Goal: Use online tool/utility: Use online tool/utility

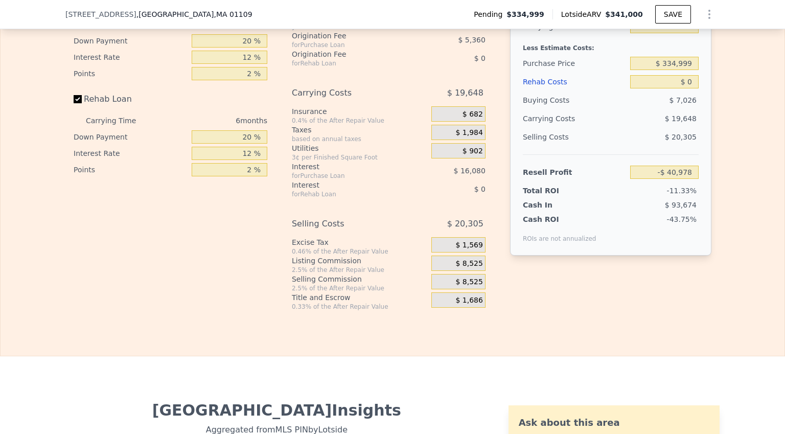
scroll to position [1647, 0]
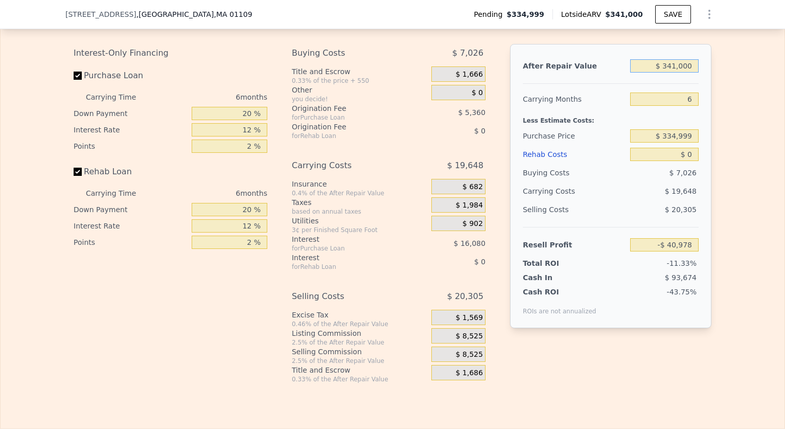
drag, startPoint x: 693, startPoint y: 79, endPoint x: 664, endPoint y: 81, distance: 29.2
click at [664, 73] on input "$ 341,000" at bounding box center [664, 65] width 68 height 13
type input "$ 45"
type input "-$ 361,498"
type input "$ 450,000"
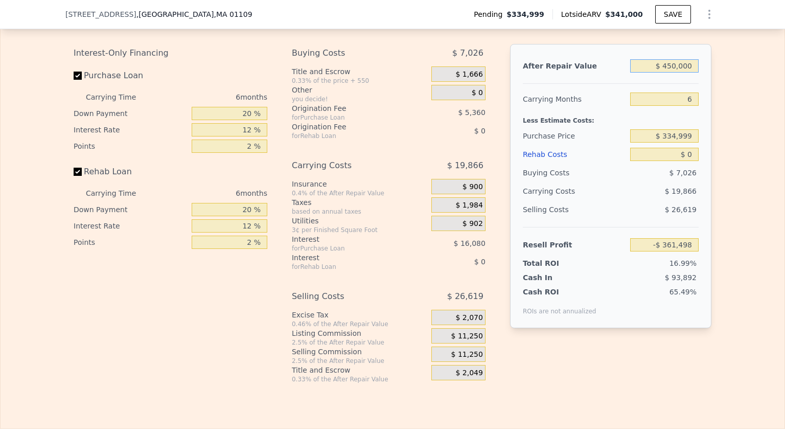
type input "$ 61,490"
type input "$ 450,000"
click at [686, 143] on input "$ 334,999" at bounding box center [664, 135] width 68 height 13
drag, startPoint x: 688, startPoint y: 151, endPoint x: 663, endPoint y: 155, distance: 25.9
click at [663, 143] on input "$ 334,999" at bounding box center [664, 135] width 68 height 13
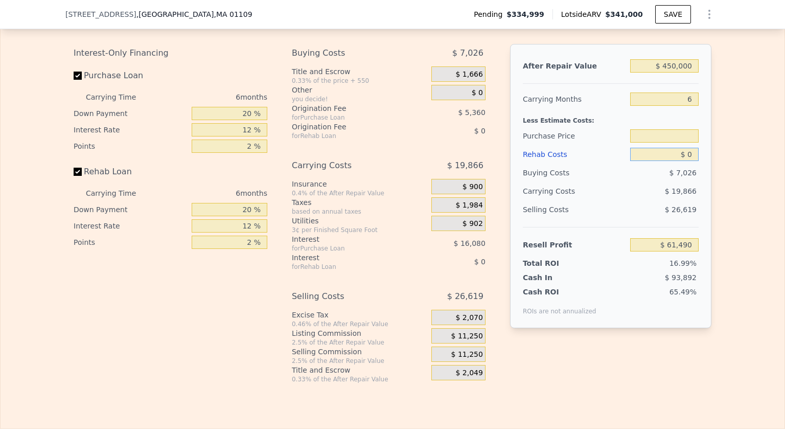
drag, startPoint x: 692, startPoint y: 174, endPoint x: 683, endPoint y: 173, distance: 9.3
click at [683, 161] on input "$ 0" at bounding box center [664, 154] width 68 height 13
type input "$ 000"
type input "$ 334,999"
click at [684, 143] on input "$ 334,999" at bounding box center [664, 135] width 68 height 13
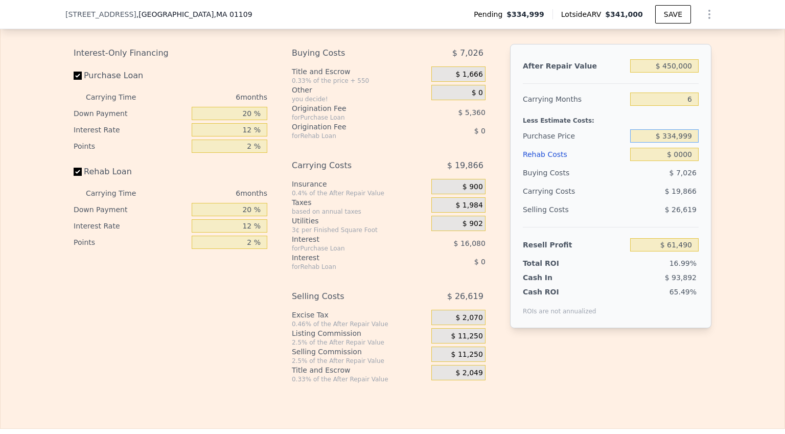
type input "$ 0"
click at [684, 143] on input "$ 334,999" at bounding box center [664, 135] width 68 height 13
click at [688, 145] on div at bounding box center [664, 136] width 68 height 18
click at [688, 161] on input "$ 0" at bounding box center [664, 154] width 68 height 13
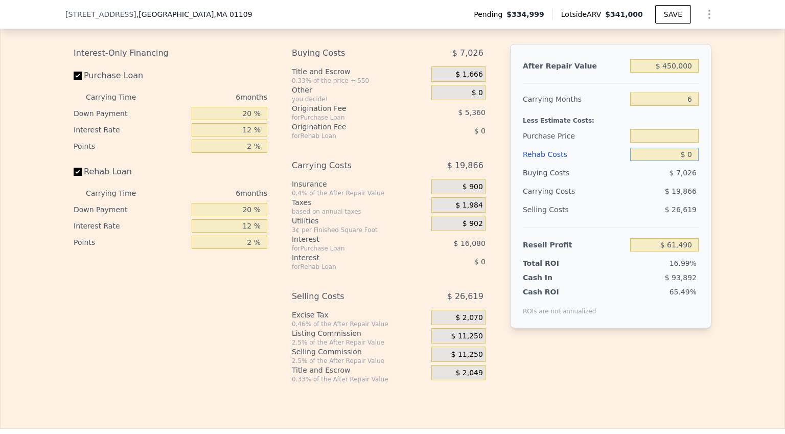
click at [688, 161] on input "$ 0" at bounding box center [664, 154] width 68 height 13
type input "$ 1"
type input "$ 334,999"
type input "$ 10"
type input "$ 61,480"
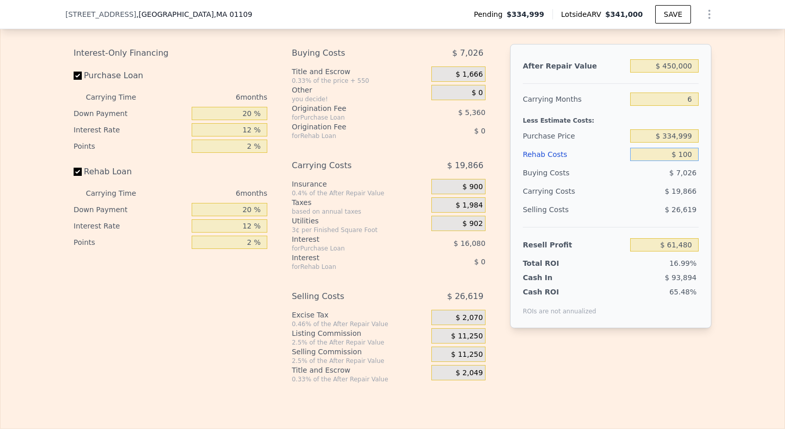
type input "$ 1,000"
type input "$ 60,426"
type input "$ 10,000"
type input "$ 50,850"
type input "$ 100,000"
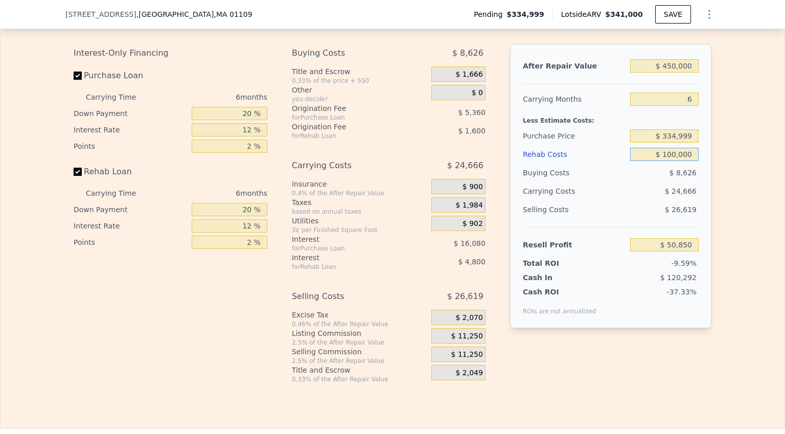
type input "-$ 44,910"
type input "$ 100,000"
click at [676, 143] on input "$ 334,999" at bounding box center [664, 135] width 68 height 13
type input "$ 334,999"
click at [676, 143] on input "$ 334,999" at bounding box center [664, 135] width 68 height 13
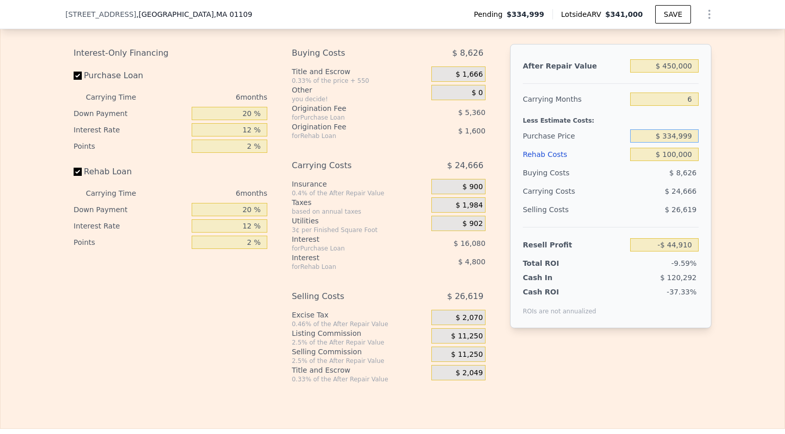
click at [676, 143] on input "$ 334,999" at bounding box center [664, 135] width 68 height 13
click at [686, 254] on div "-$ 44,910" at bounding box center [664, 245] width 68 height 18
click at [686, 251] on input "-$ 44,910" at bounding box center [664, 244] width 68 height 13
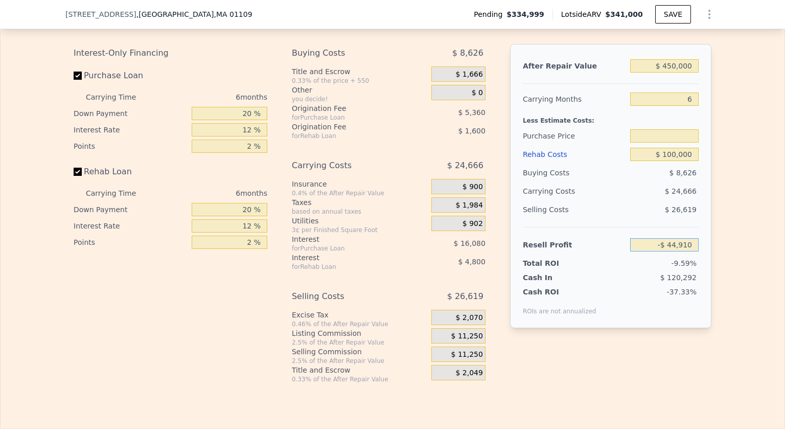
click at [686, 251] on input "-$ 44,910" at bounding box center [664, 244] width 68 height 13
type input "$ 334,999"
type input "$ 60,000"
click at [677, 163] on div "$ 100,000" at bounding box center [664, 154] width 68 height 18
type input "$ 236,706"
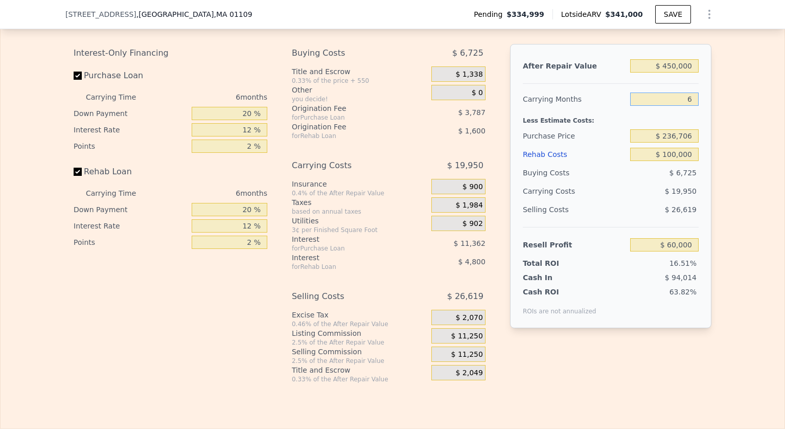
click at [686, 106] on input "6" at bounding box center [664, 98] width 68 height 13
click at [688, 106] on input "6" at bounding box center [664, 98] width 68 height 13
type input "4"
type input "$ 66,650"
type input "4"
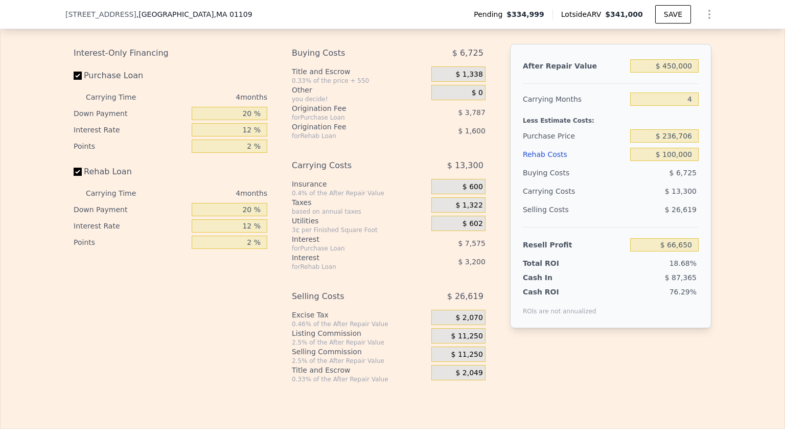
click at [650, 180] on div "$ 6,725" at bounding box center [664, 172] width 69 height 18
click at [661, 143] on input "$ 236,706" at bounding box center [664, 135] width 68 height 13
type input "$ 341,000"
type input "6"
type input "$ 0"
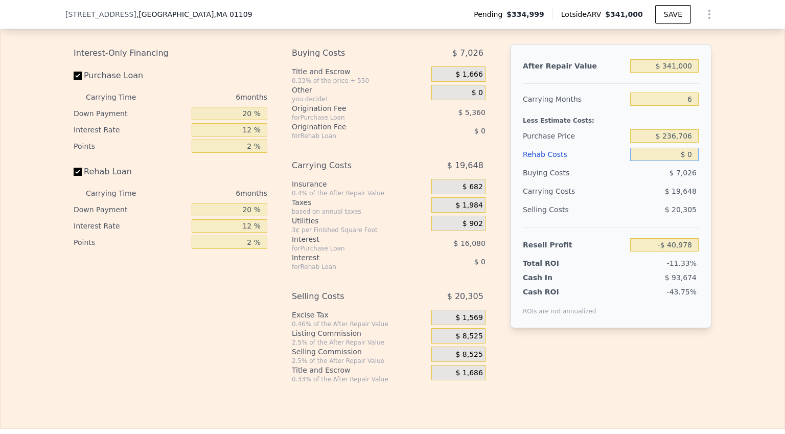
click at [687, 161] on input "$ 0" at bounding box center [664, 154] width 68 height 13
type input "$ 63,932"
click at [650, 251] on input "$ 63,932" at bounding box center [664, 244] width 68 height 13
type input "$ 0"
click at [692, 161] on input "$ 0" at bounding box center [664, 154] width 68 height 13
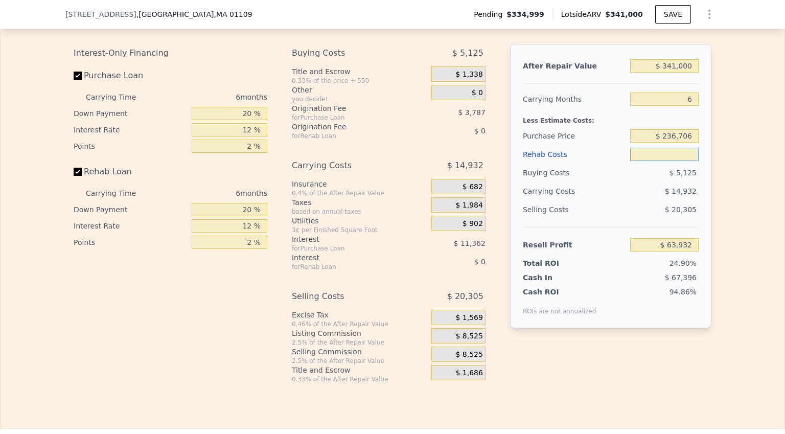
type input "$ 8"
type input "$ 63,924"
type input "$ 85"
type input "$ 63,840"
type input "$ 85,000"
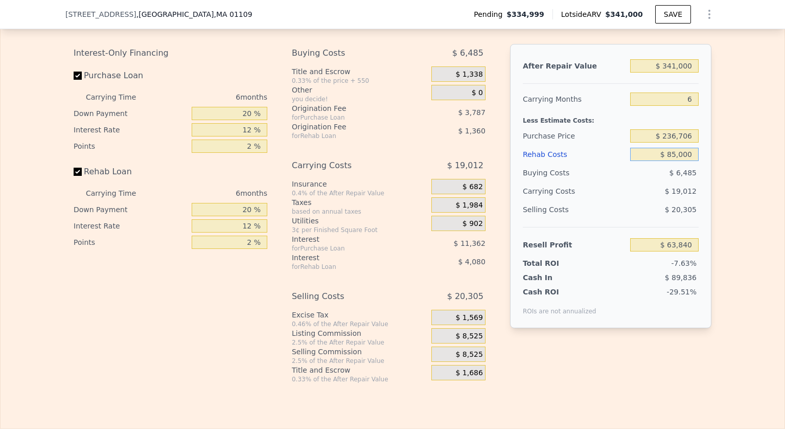
type input "-$ 26,508"
type input "$ 85,000"
click at [630, 181] on div "$ 6,485" at bounding box center [664, 172] width 69 height 18
click at [680, 251] on input "-$ 26,508" at bounding box center [664, 244] width 68 height 13
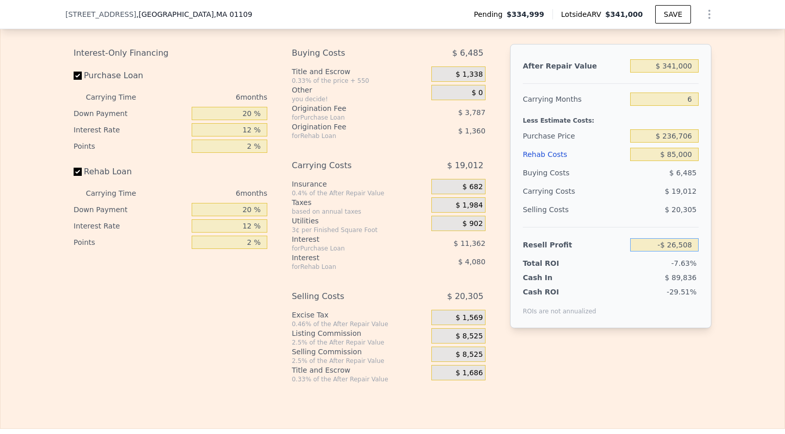
click at [680, 251] on input "-$ 26,508" at bounding box center [664, 244] width 68 height 13
click at [657, 227] on div "Selling Costs $ 20,305" at bounding box center [611, 213] width 176 height 27
click at [690, 143] on input "$ 236,706" at bounding box center [664, 135] width 68 height 13
type input "$ 2"
click at [670, 251] on input "text" at bounding box center [664, 244] width 68 height 13
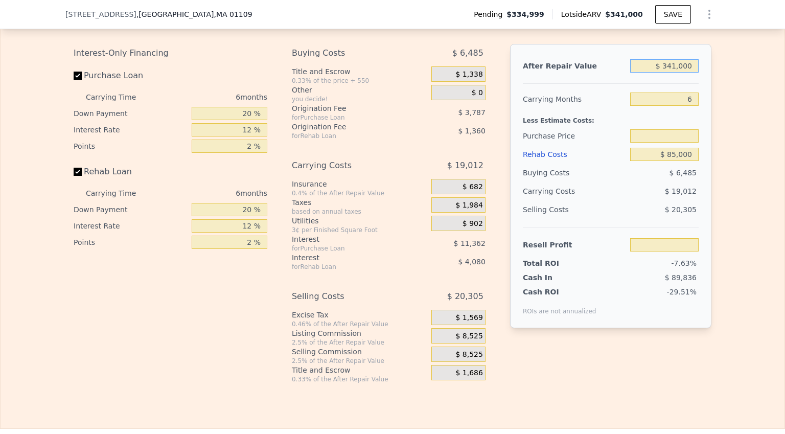
drag, startPoint x: 692, startPoint y: 83, endPoint x: 664, endPoint y: 83, distance: 28.6
click at [664, 73] on input "$ 341,000" at bounding box center [664, 65] width 68 height 13
type input "$ 45"
type input "$ 236,706"
type input "-$ 26,508"
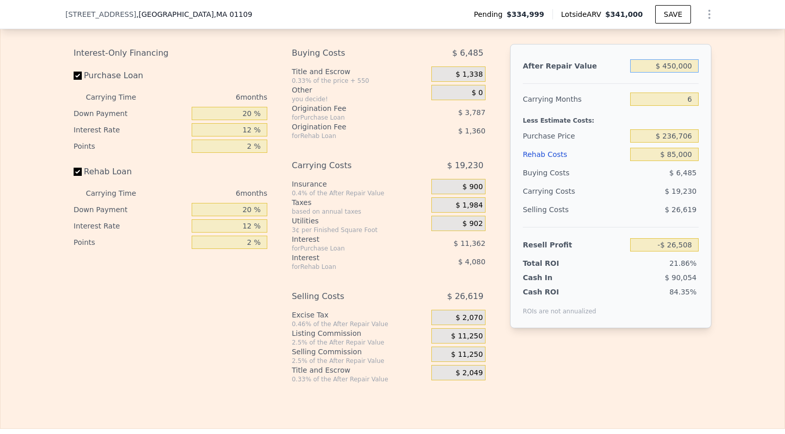
type input "$ 4,500,000"
type input "$ 3,883,244"
type input "$ 450,000"
type input "$ 75,960"
type input "$ 450,000"
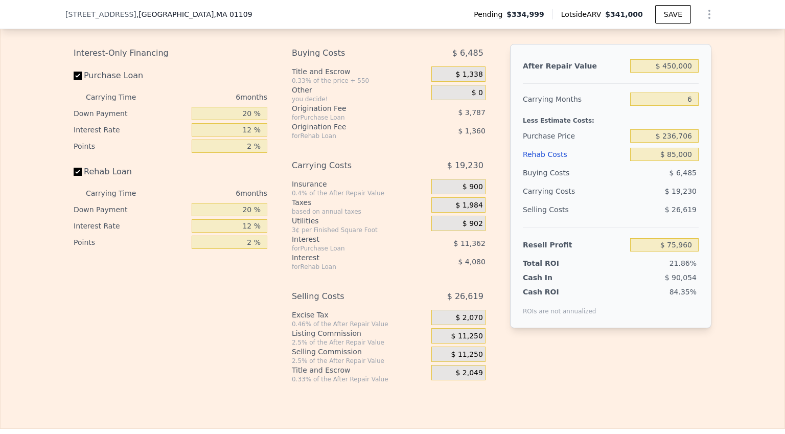
click at [694, 219] on div "$ 26,619" at bounding box center [664, 209] width 69 height 18
click at [680, 143] on input "$ 236,706" at bounding box center [664, 135] width 68 height 13
click at [669, 195] on span "$ 19,230" at bounding box center [681, 191] width 32 height 8
drag, startPoint x: 691, startPoint y: 255, endPoint x: 669, endPoint y: 256, distance: 22.0
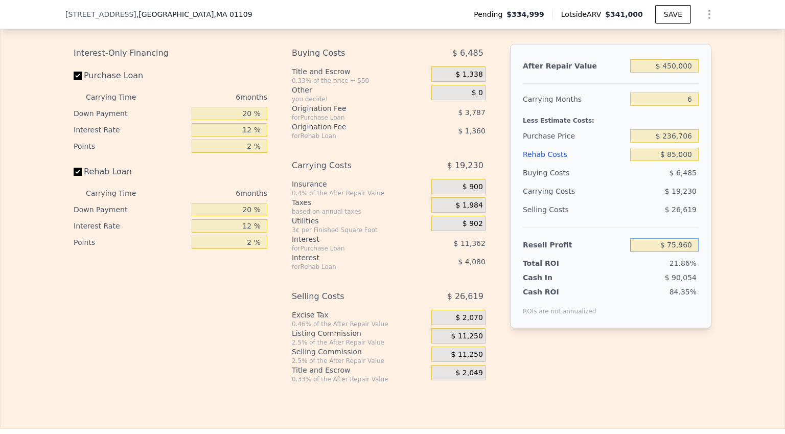
click at [669, 251] on input "$ 75,960" at bounding box center [664, 244] width 68 height 13
click at [687, 143] on input "$ 236,706" at bounding box center [664, 135] width 68 height 13
drag, startPoint x: 690, startPoint y: 253, endPoint x: 668, endPoint y: 260, distance: 22.5
click at [668, 251] on input "$ 75,960" at bounding box center [664, 244] width 68 height 13
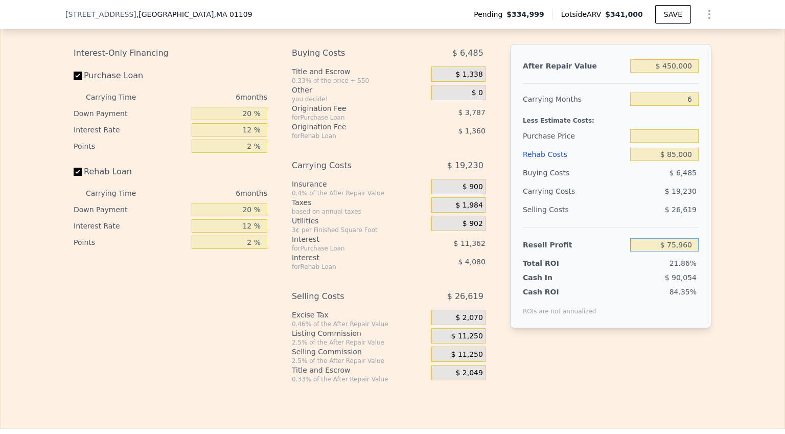
type input "$ 236,706"
type input "$ 5"
type input "$ 60,000"
click at [673, 143] on input "$ 236,706" at bounding box center [664, 135] width 68 height 13
type input "$ 251,662"
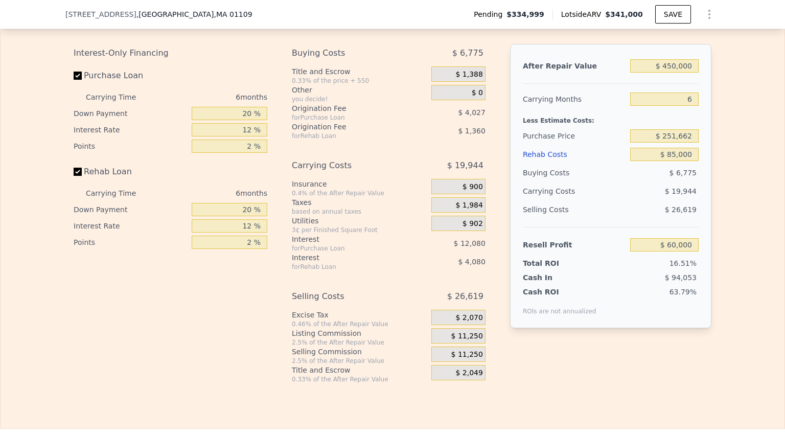
type input "$ 341,000"
type input "$ 0"
type input "-$ 40,978"
